Goal: Task Accomplishment & Management: Complete application form

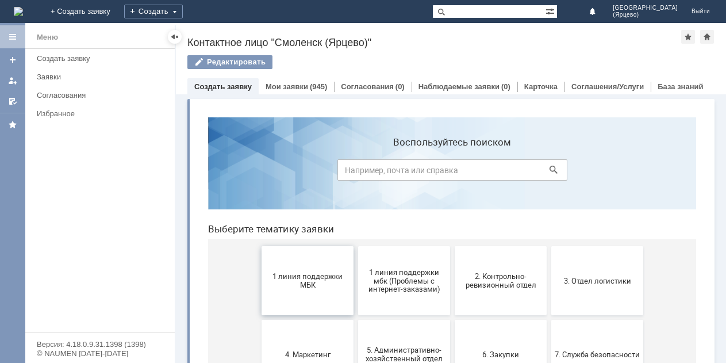
click at [297, 276] on span "1 линия поддержки МБК" at bounding box center [307, 280] width 85 height 17
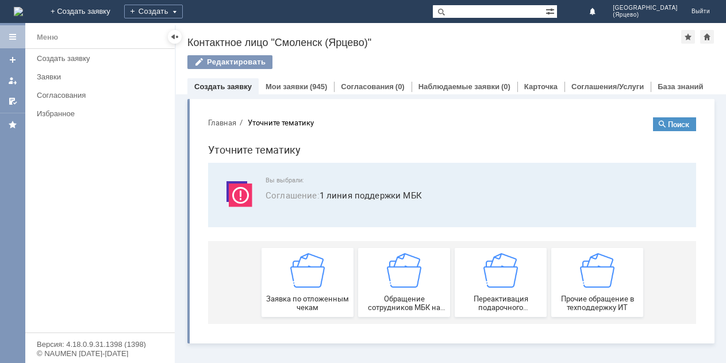
click at [296, 277] on img at bounding box center [307, 270] width 35 height 35
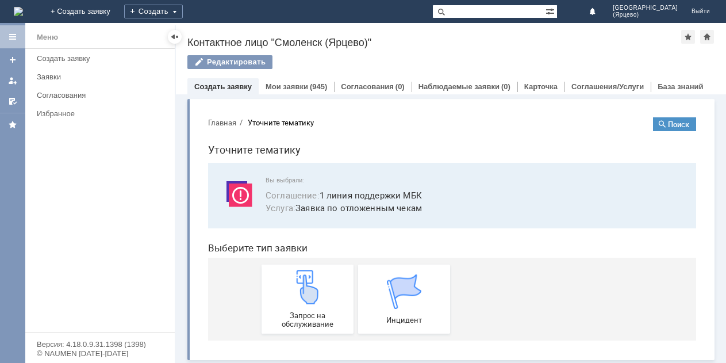
click at [296, 277] on img at bounding box center [307, 287] width 35 height 35
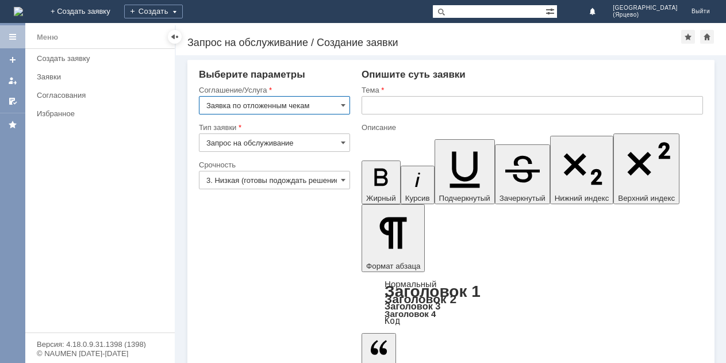
click at [326, 178] on input "3. Низкая (готовы подождать решение)" at bounding box center [274, 180] width 151 height 18
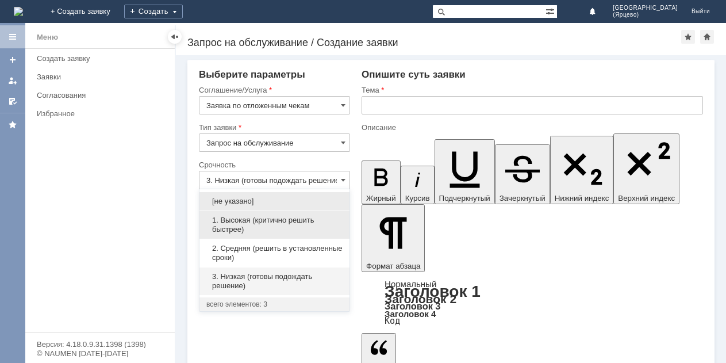
click at [274, 220] on span "1. Высокая (критично решить быстрее)" at bounding box center [274, 225] width 136 height 18
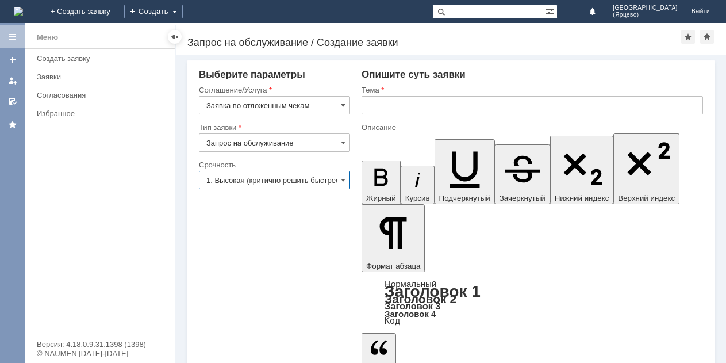
type input "1. Высокая (критично решить быстрее)"
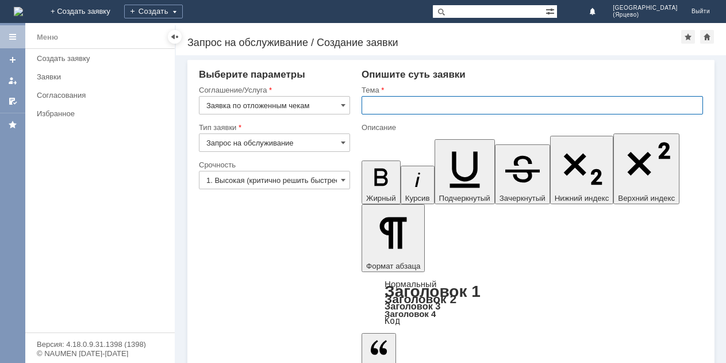
click at [419, 106] on input "text" at bounding box center [533, 105] width 342 height 18
type input "Удалите отложенный чек"
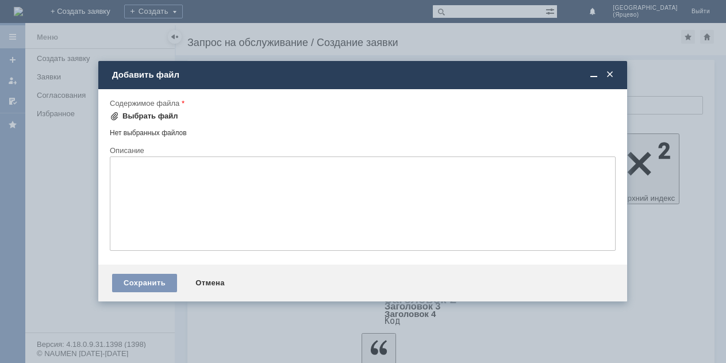
click at [113, 116] on span at bounding box center [114, 116] width 9 height 9
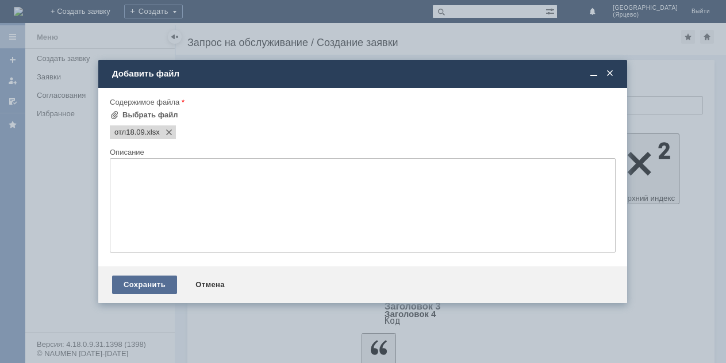
click at [163, 281] on div "Сохранить" at bounding box center [144, 285] width 65 height 18
